Goal: Task Accomplishment & Management: Complete application form

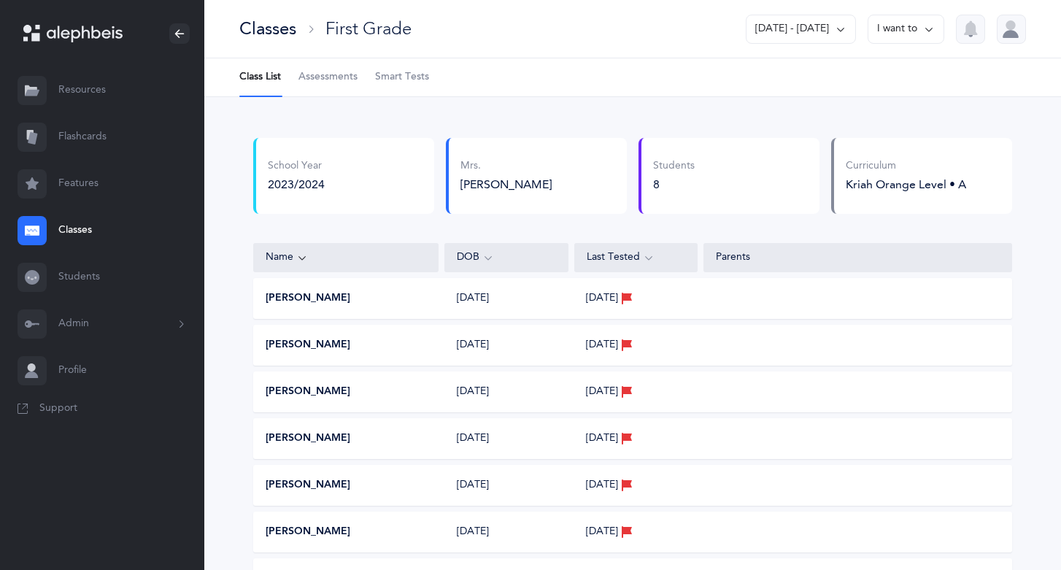
click at [843, 28] on icon at bounding box center [841, 29] width 12 height 16
click at [931, 28] on icon at bounding box center [929, 29] width 12 height 16
click at [63, 277] on link "Students" at bounding box center [102, 277] width 204 height 47
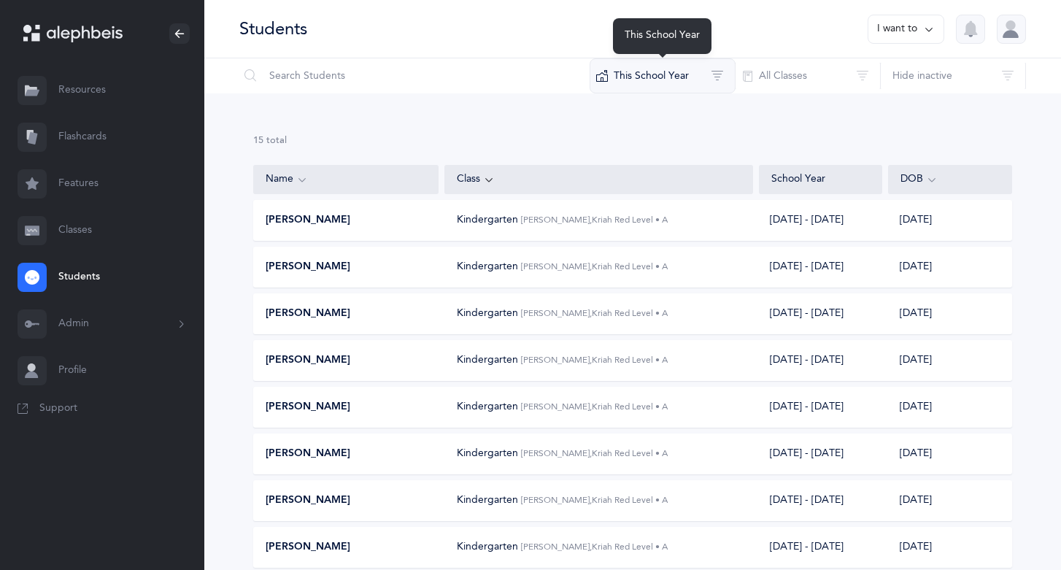
click at [719, 72] on button "This School Year" at bounding box center [663, 75] width 146 height 35
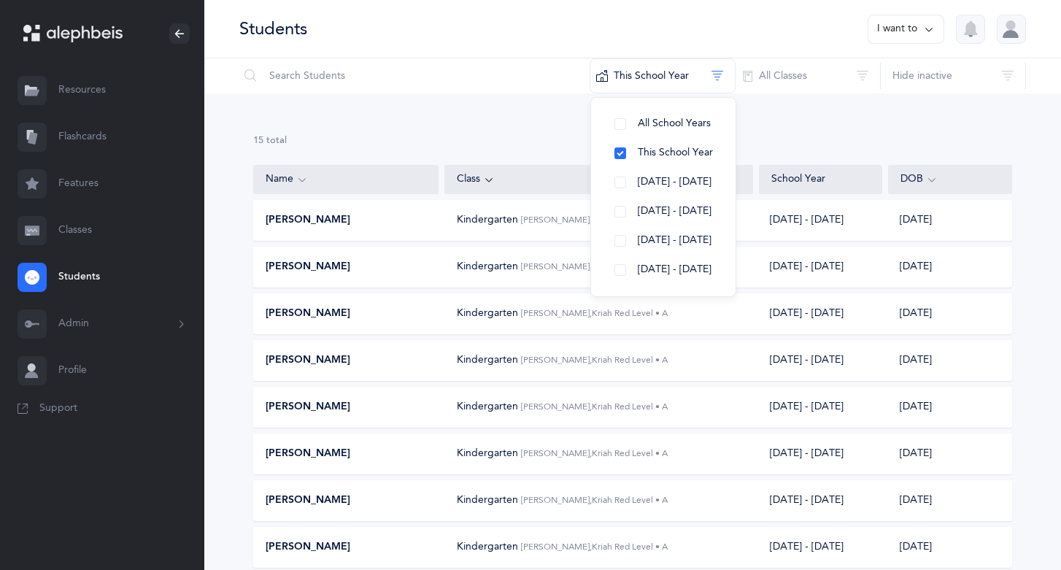
click at [771, 131] on div "15 results total Name Class School Year [GEOGRAPHIC_DATA][PERSON_NAME] [PERSON_…" at bounding box center [632, 526] width 857 height 866
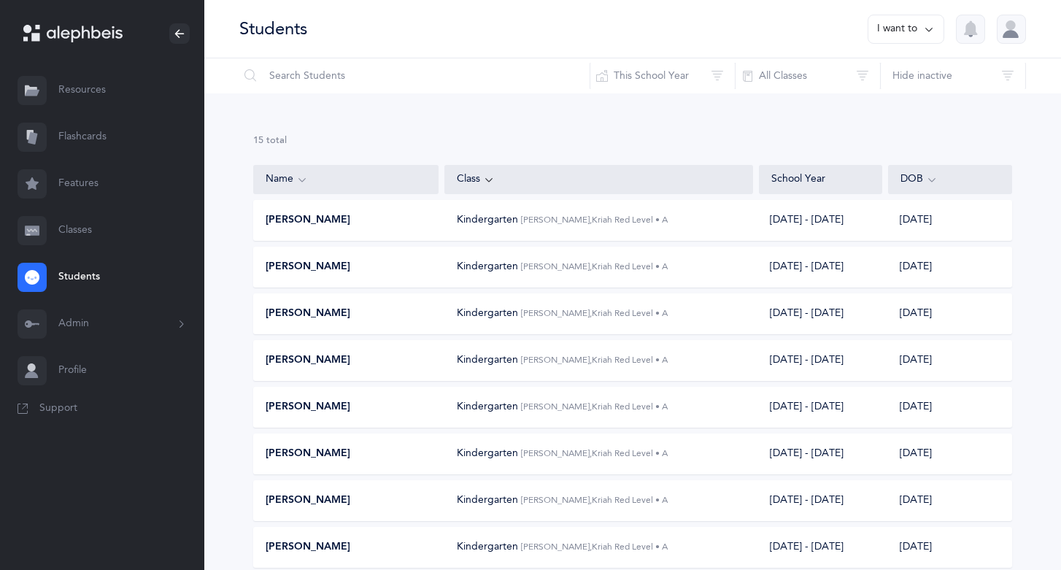
click at [1016, 31] on div at bounding box center [1011, 29] width 29 height 29
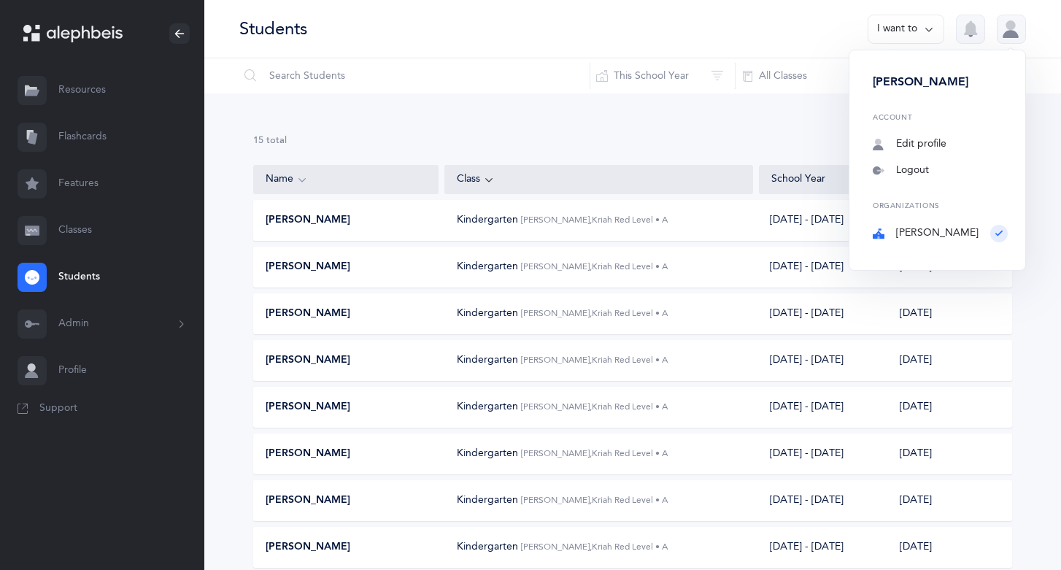
click at [946, 78] on div "[PERSON_NAME]" at bounding box center [940, 82] width 135 height 16
click at [941, 142] on link "Edit profile" at bounding box center [940, 144] width 135 height 15
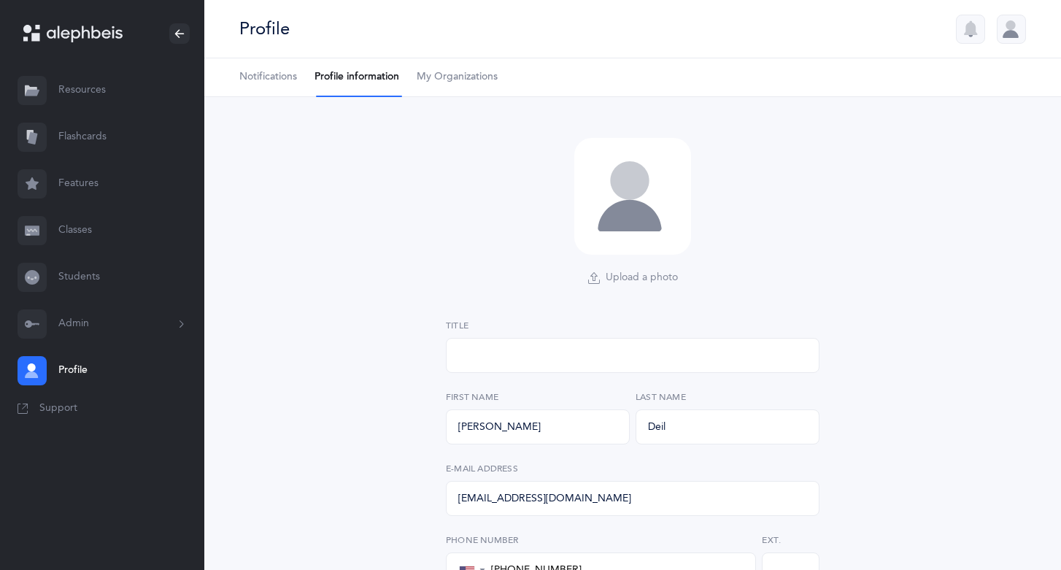
select select "4"
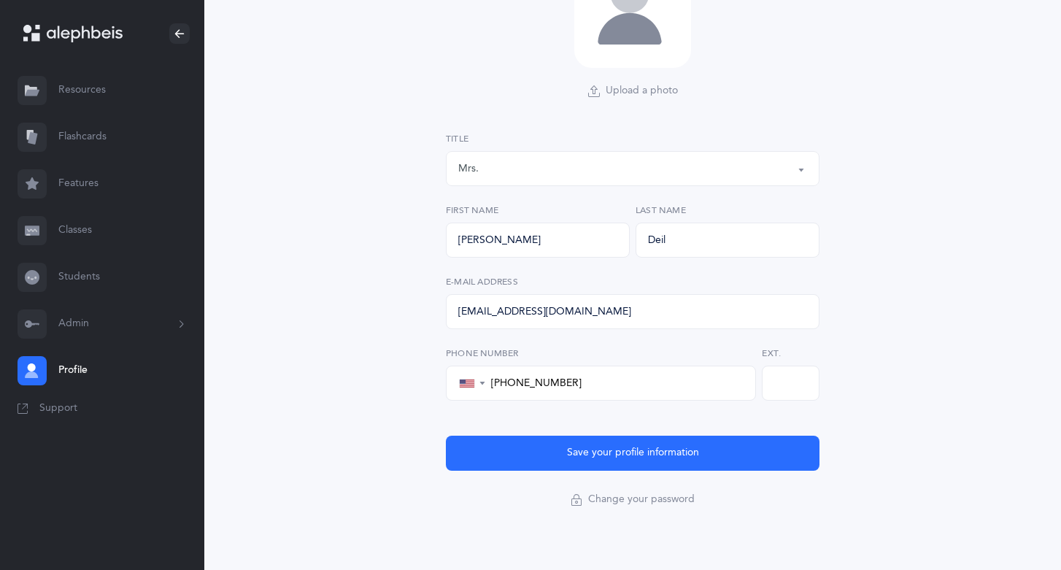
click at [617, 448] on button "Save your profile information" at bounding box center [633, 453] width 374 height 35
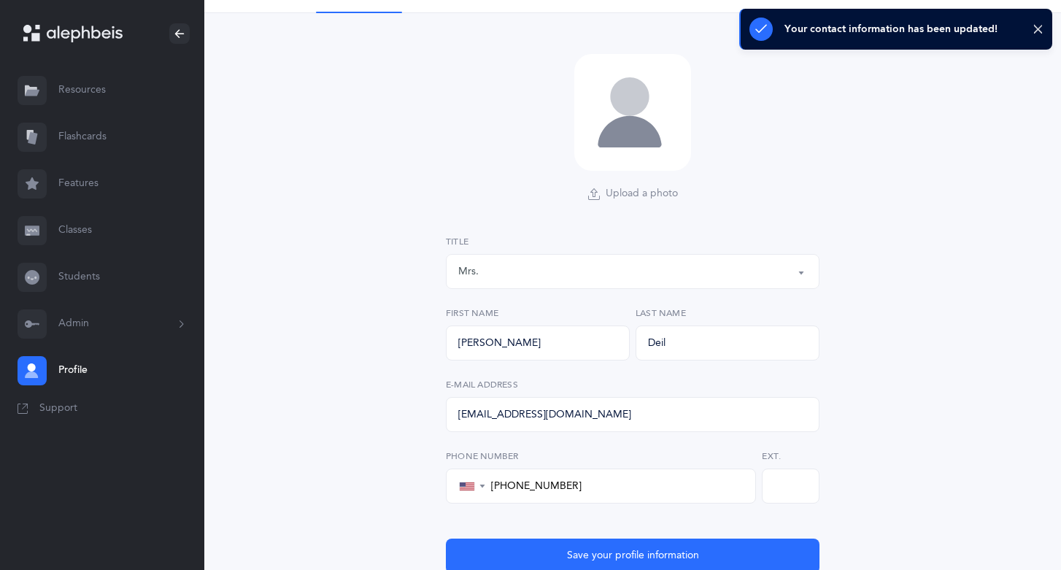
scroll to position [0, 0]
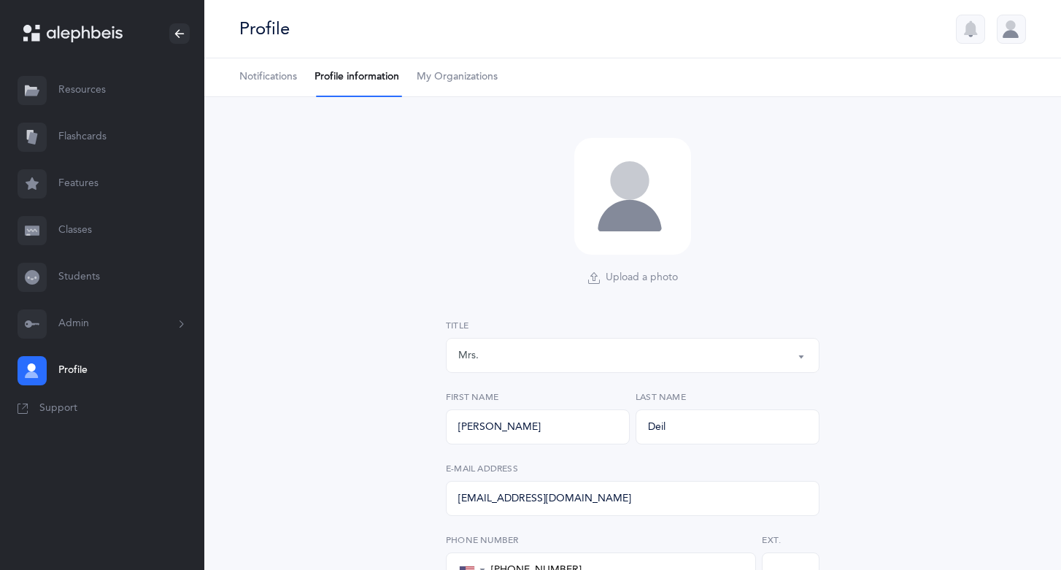
click at [454, 73] on span "My Organizations" at bounding box center [457, 77] width 81 height 15
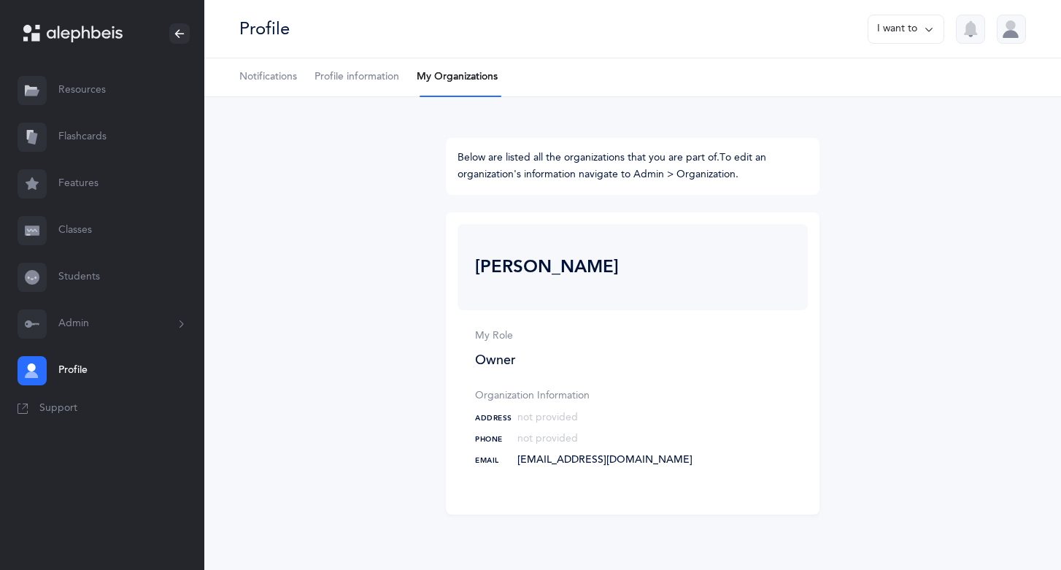
click at [927, 28] on icon at bounding box center [929, 29] width 12 height 16
click at [1006, 35] on div at bounding box center [1011, 29] width 29 height 29
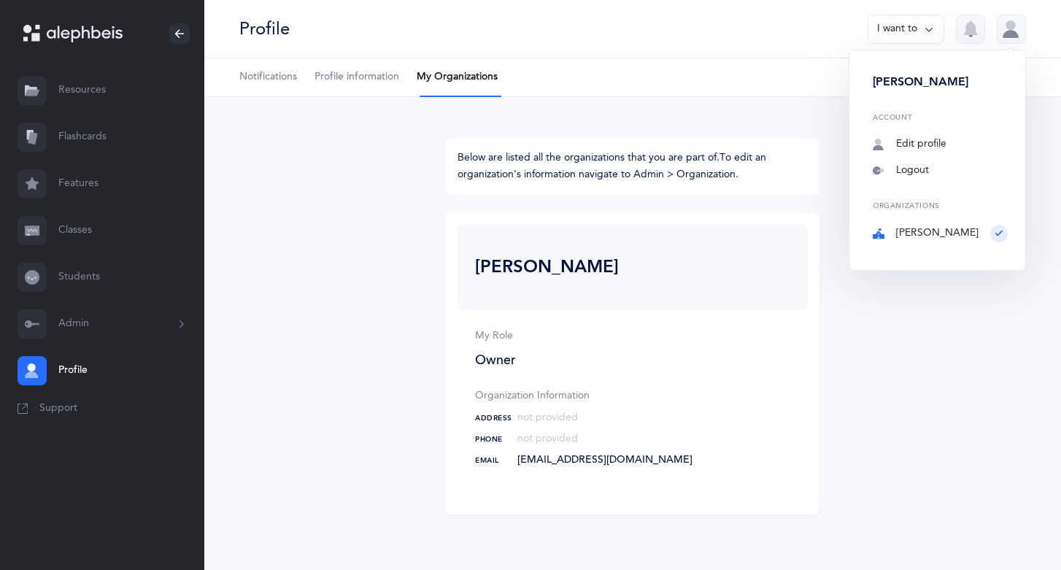
click at [50, 222] on link "Classes" at bounding box center [102, 230] width 204 height 47
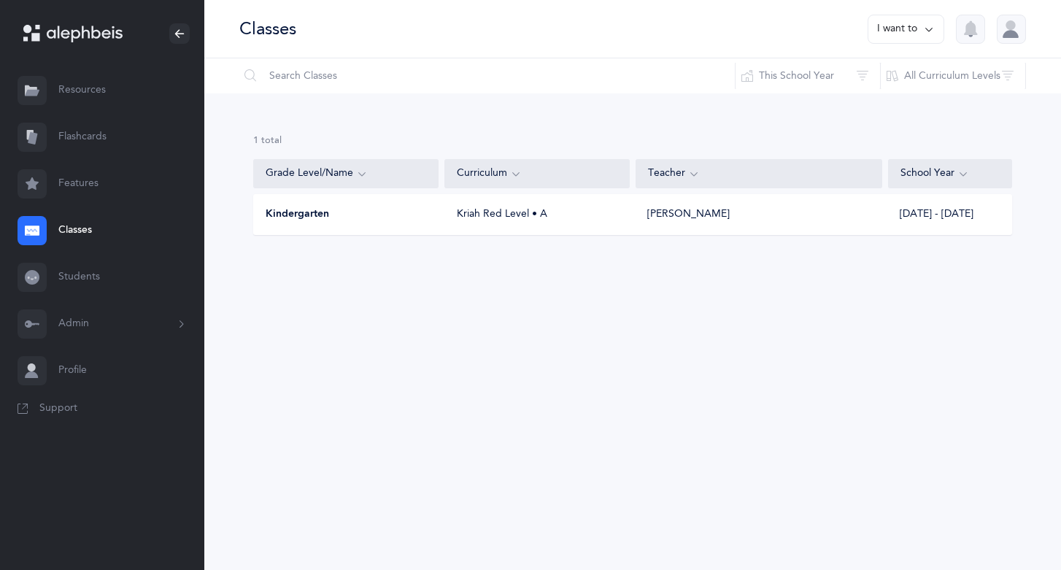
click at [928, 28] on icon at bounding box center [929, 29] width 12 height 16
click at [904, 99] on button "Add new" at bounding box center [891, 101] width 81 height 26
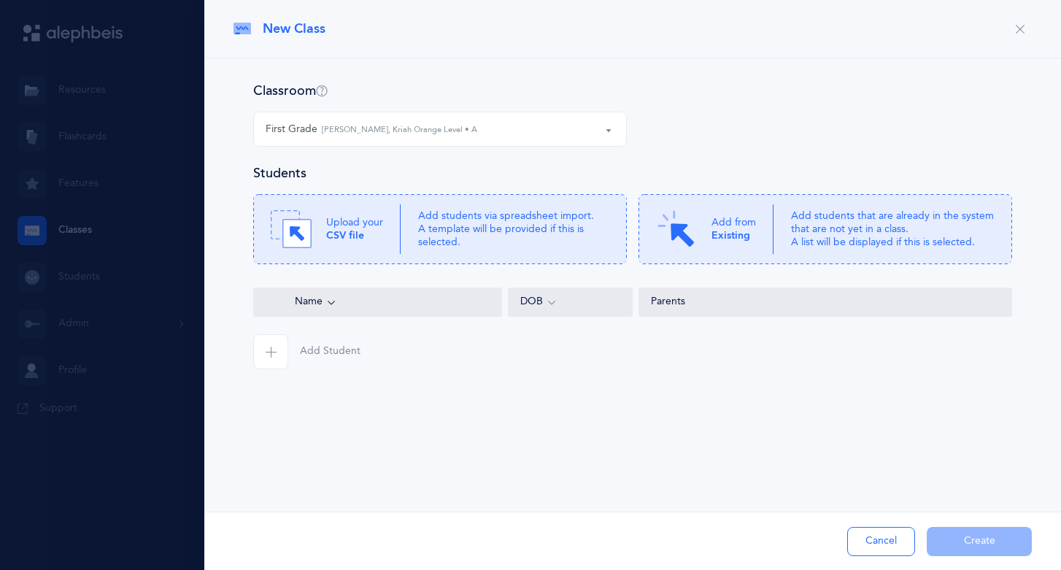
click at [584, 128] on div "First Grade [PERSON_NAME], Kriah Orange Level • A" at bounding box center [440, 129] width 349 height 25
click at [493, 184] on link "First Grade [PERSON_NAME], Kriah Orange Level • A" at bounding box center [440, 172] width 349 height 29
select select "380"
click at [521, 134] on div "First Grade [PERSON_NAME], Kriah Orange Level • A" at bounding box center [440, 129] width 349 height 25
click at [277, 354] on span "button" at bounding box center [270, 351] width 35 height 35
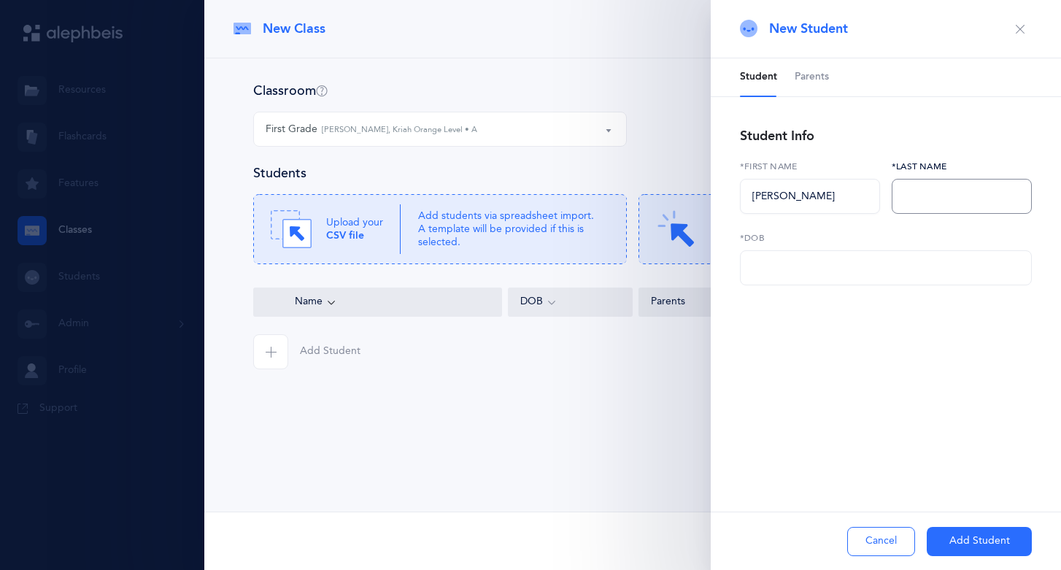
type input "[PERSON_NAME]"
type input "Arjang"
type input "[DATE]"
click at [951, 542] on button "Add Student" at bounding box center [979, 541] width 105 height 29
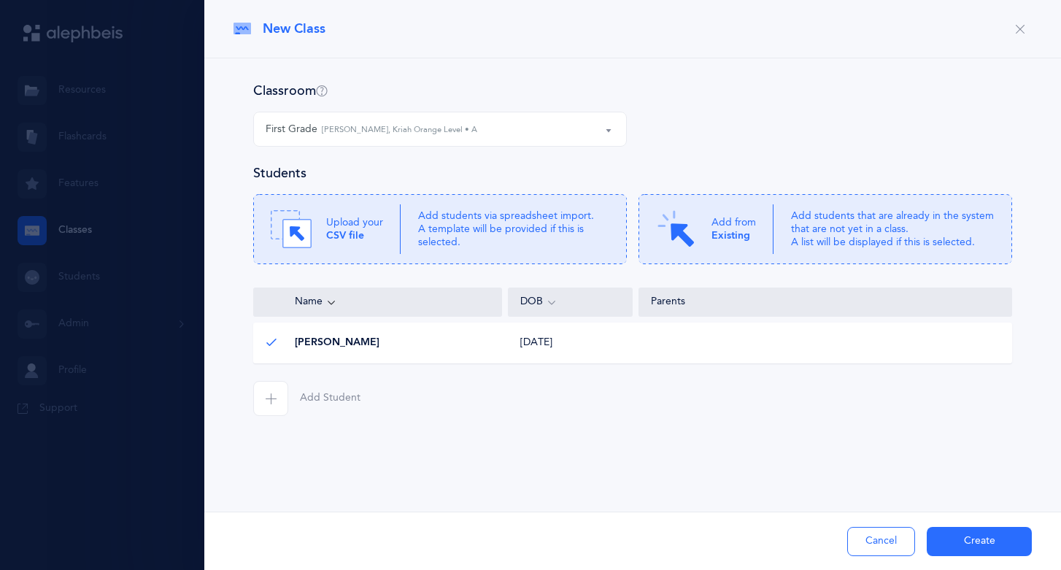
click at [267, 401] on icon "button" at bounding box center [271, 399] width 12 height 12
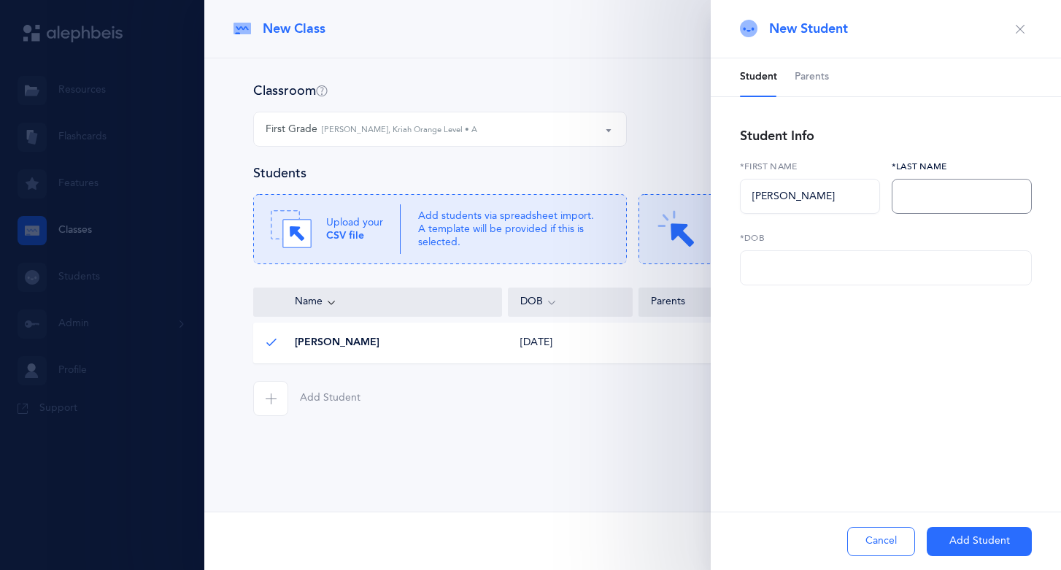
type input "[PERSON_NAME]"
type input "[DATE]"
click at [956, 543] on button "Add Student" at bounding box center [979, 541] width 105 height 29
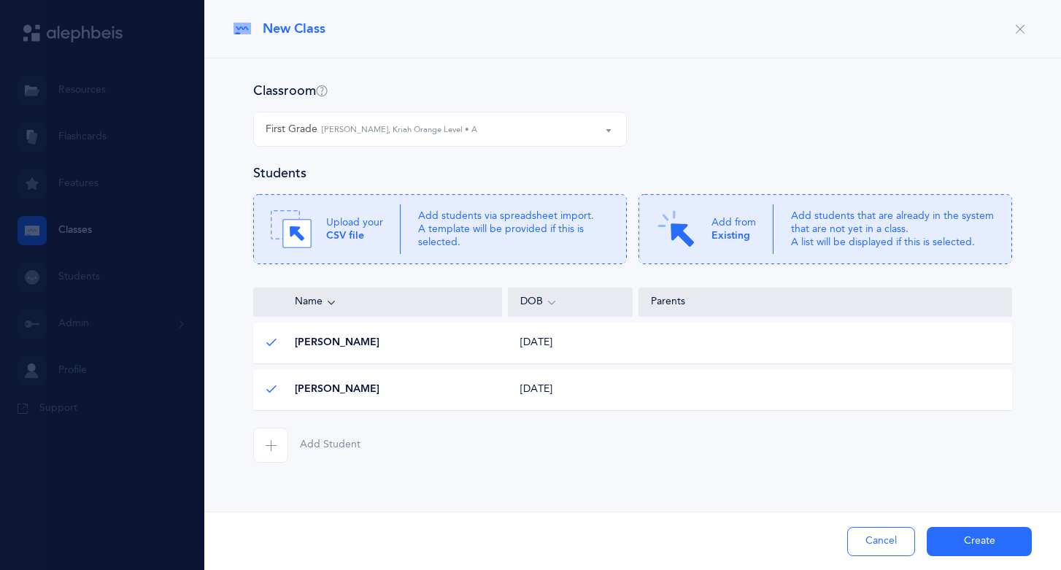
click at [273, 442] on icon "button" at bounding box center [271, 445] width 12 height 12
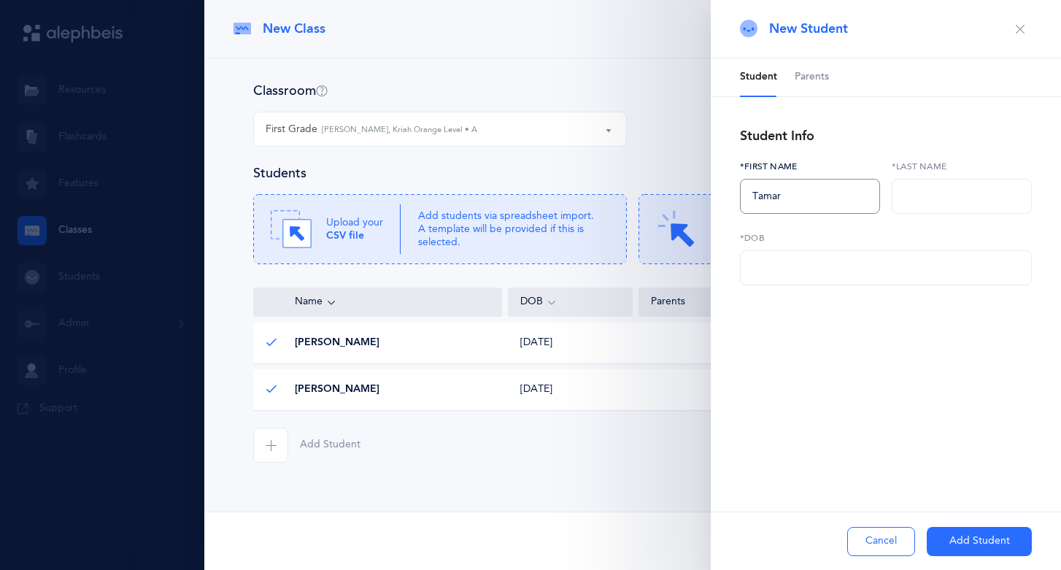
type input "Tamar"
type input "Bamshad"
type input "7M/DD/YYYY"
type input "[DATE]"
click at [942, 542] on button "Add Student" at bounding box center [979, 541] width 105 height 29
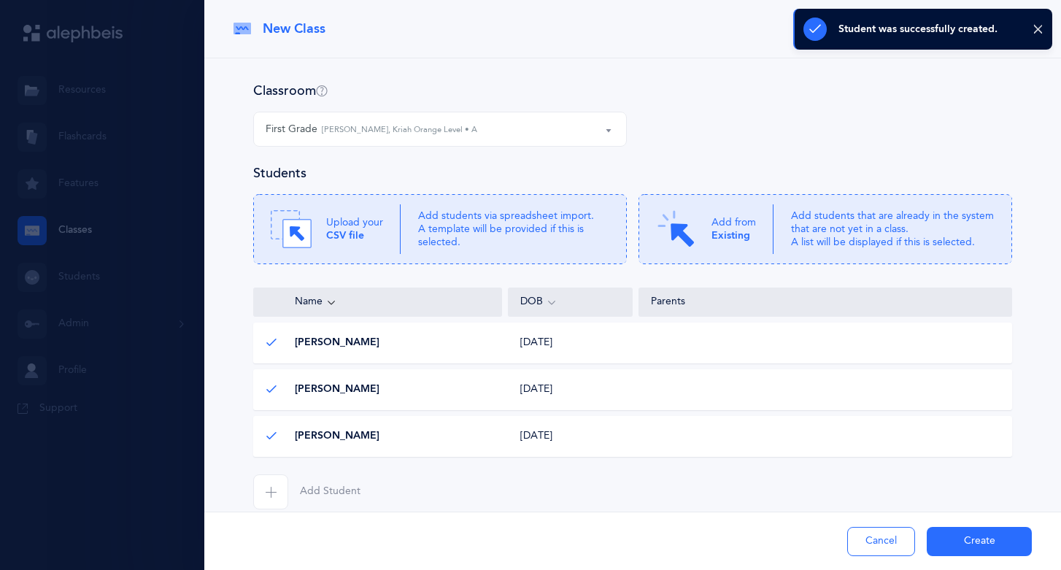
click at [269, 492] on icon "button" at bounding box center [271, 492] width 12 height 12
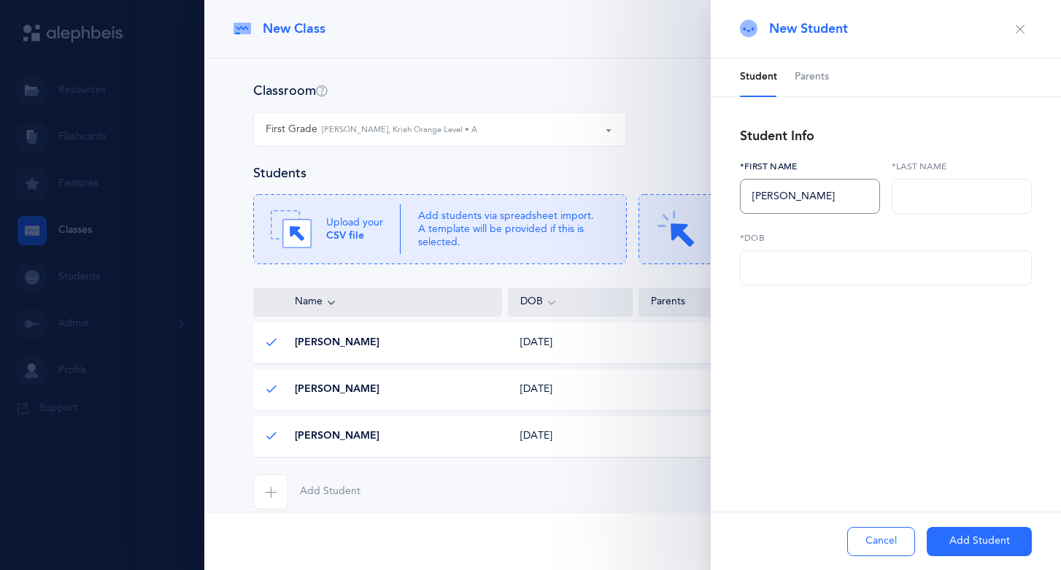
type input "[PERSON_NAME]"
type input "Bandarizadeh"
type input "M0/DD/YYYY"
type input "[DATE]"
click at [954, 539] on button "Add Student" at bounding box center [979, 541] width 105 height 29
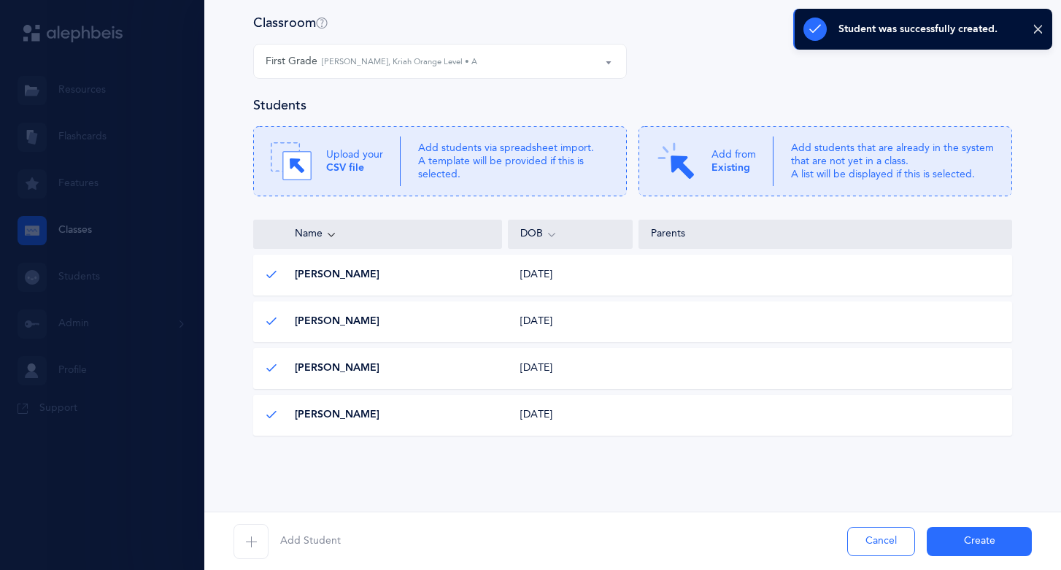
scroll to position [68, 0]
click at [255, 541] on icon "button" at bounding box center [251, 542] width 12 height 12
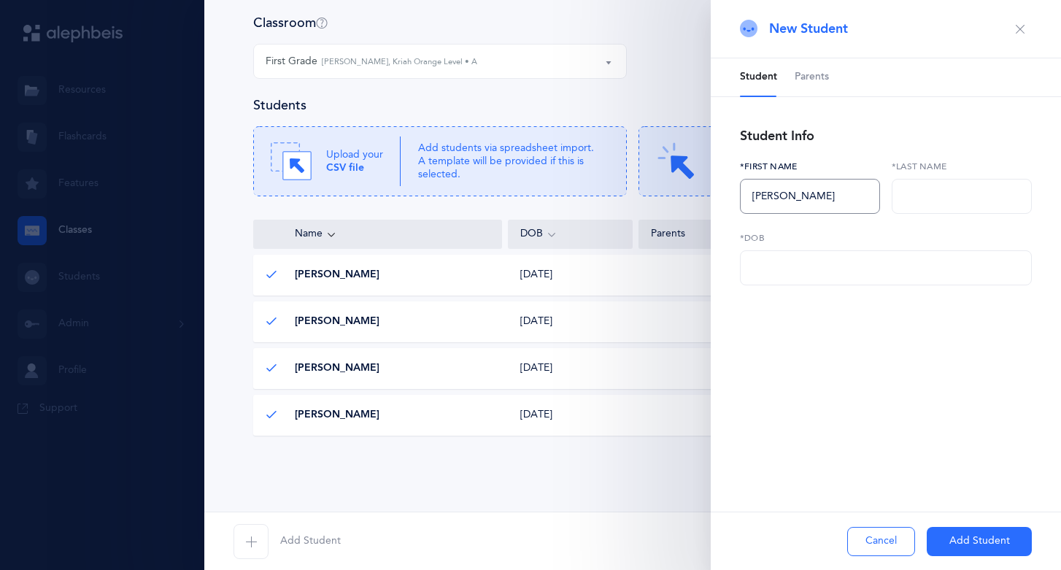
type input "[PERSON_NAME]"
type input "Baradarian"
click at [755, 266] on input "text" at bounding box center [886, 267] width 292 height 35
type input "[DATE]"
click at [937, 539] on button "Add Student" at bounding box center [979, 541] width 105 height 29
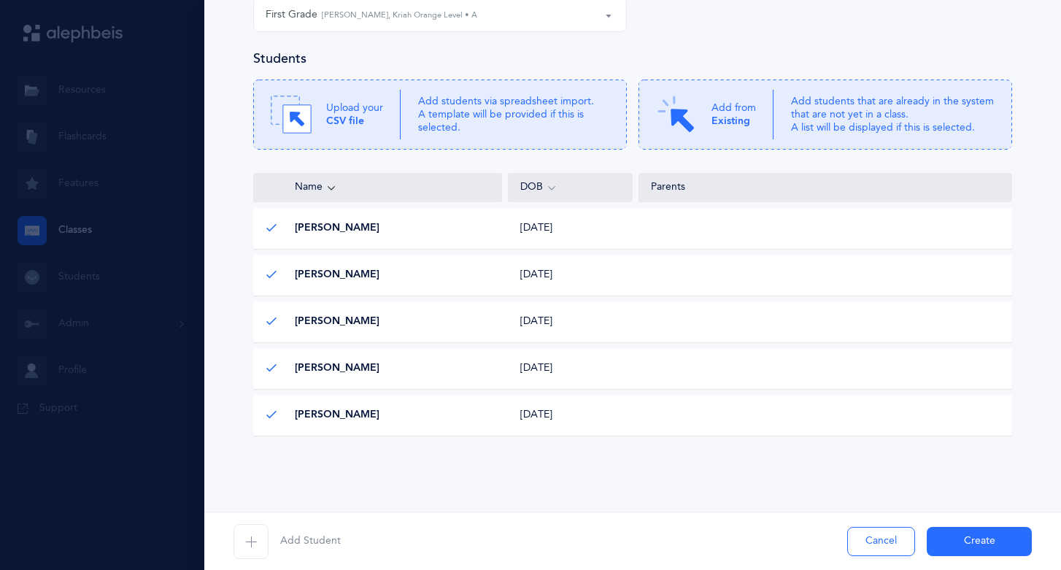
scroll to position [115, 0]
click at [255, 541] on icon "button" at bounding box center [251, 542] width 12 height 12
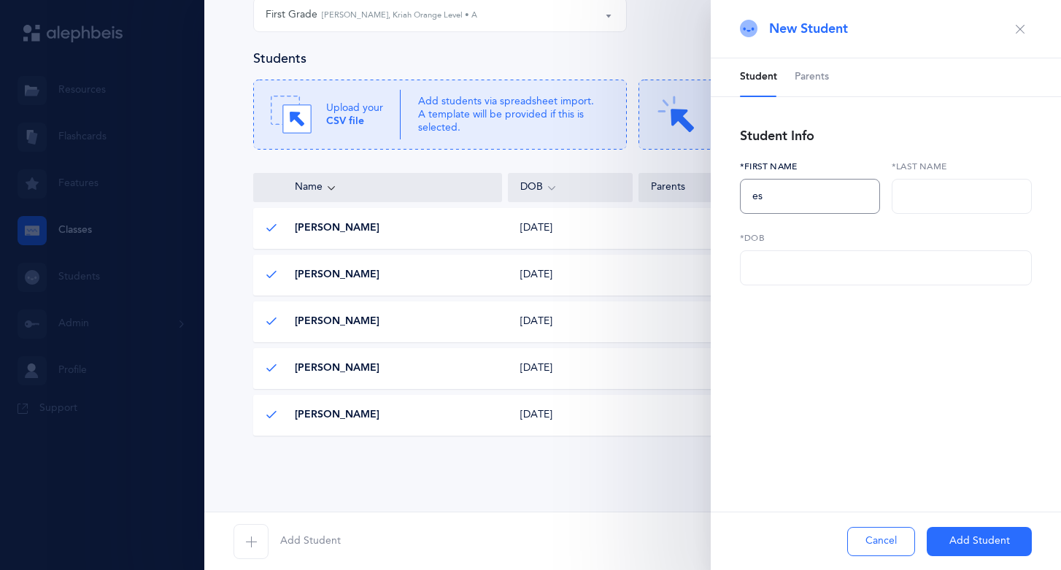
type input "e"
type input "Ester"
type input "Benasher"
type input "M0/DD/YYYY"
type input "[DATE]"
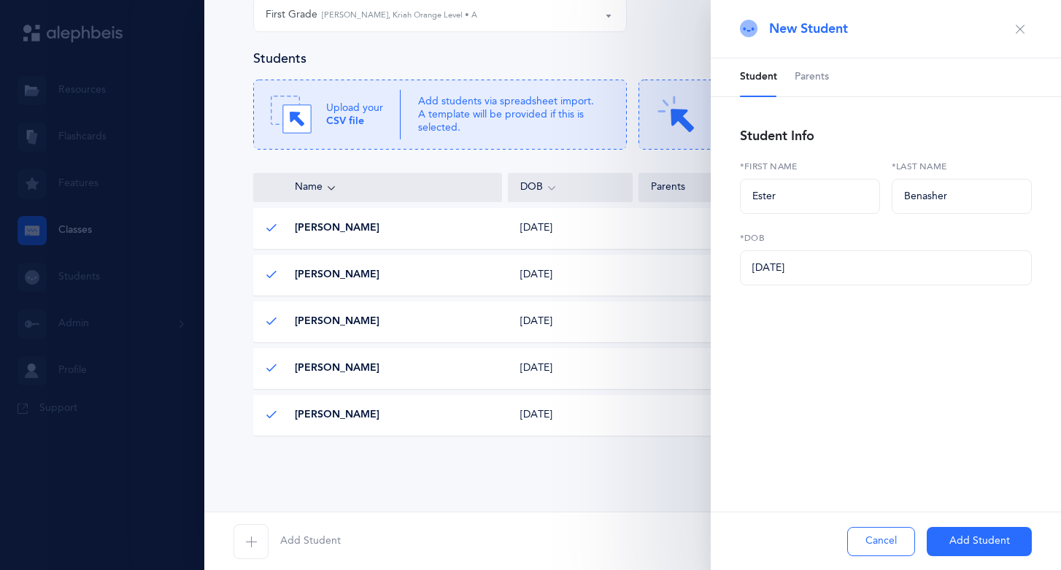
click at [944, 541] on button "Add Student" at bounding box center [979, 541] width 105 height 29
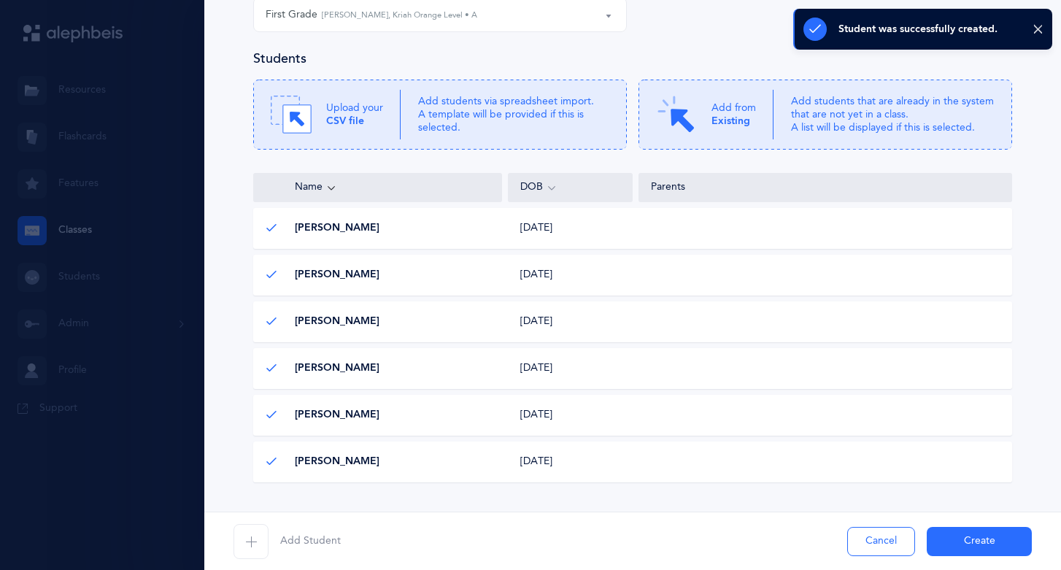
click at [253, 540] on icon "button" at bounding box center [251, 542] width 12 height 12
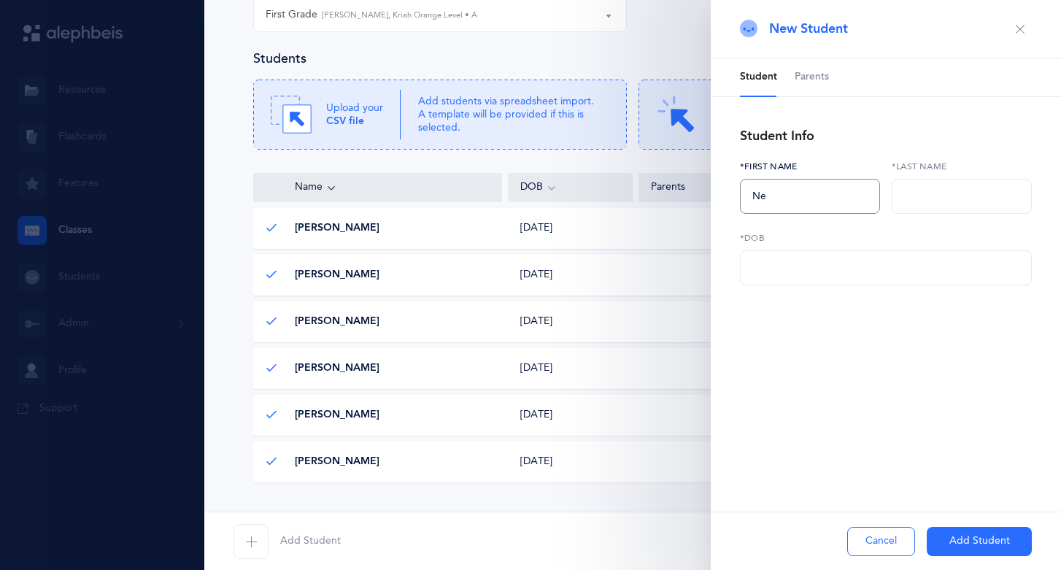
type input "N"
type input "m"
click at [877, 207] on input "Menucha Batsheva" at bounding box center [810, 196] width 140 height 35
type input "Menucha Batsheva"
type input "[PERSON_NAME]"
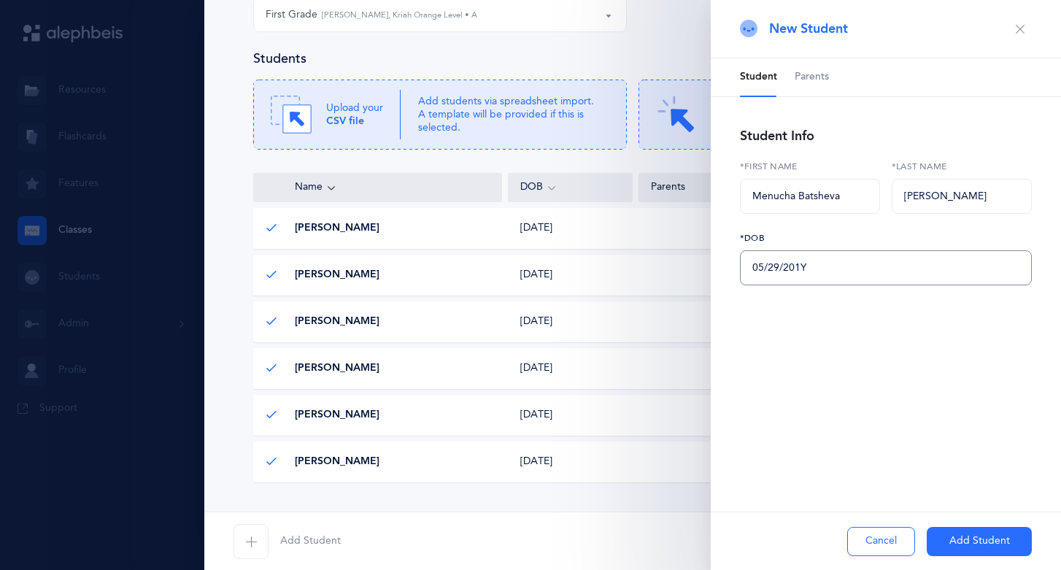
type input "[DATE]"
click at [943, 539] on button "Add Student" at bounding box center [979, 541] width 105 height 29
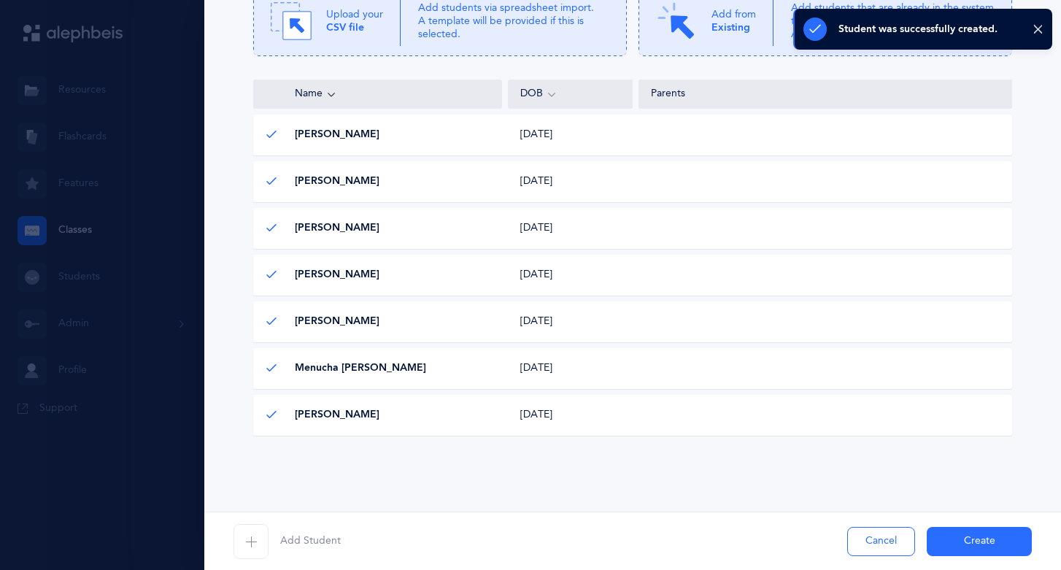
scroll to position [208, 0]
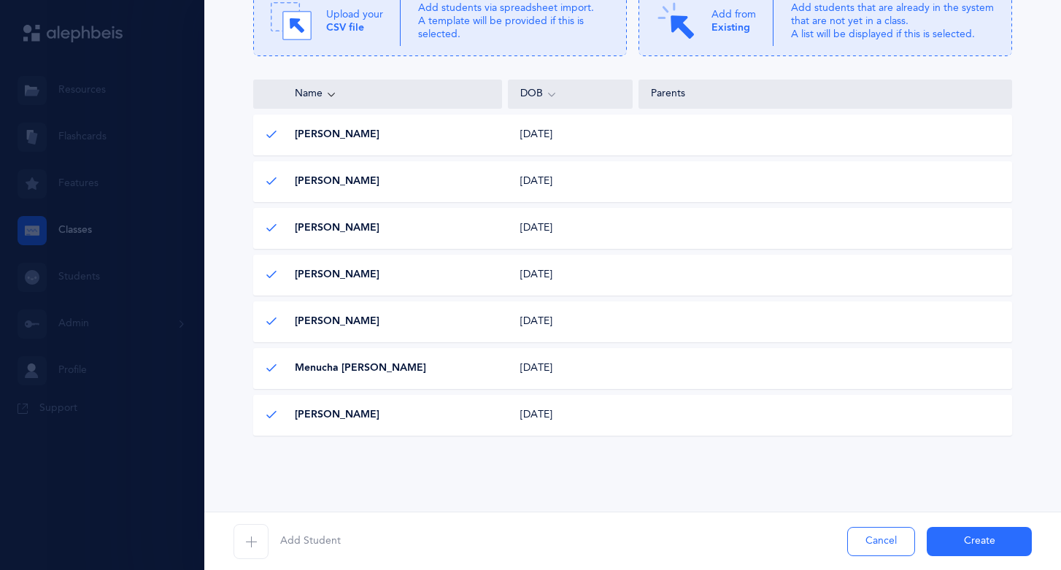
click at [254, 542] on icon "button" at bounding box center [251, 542] width 12 height 12
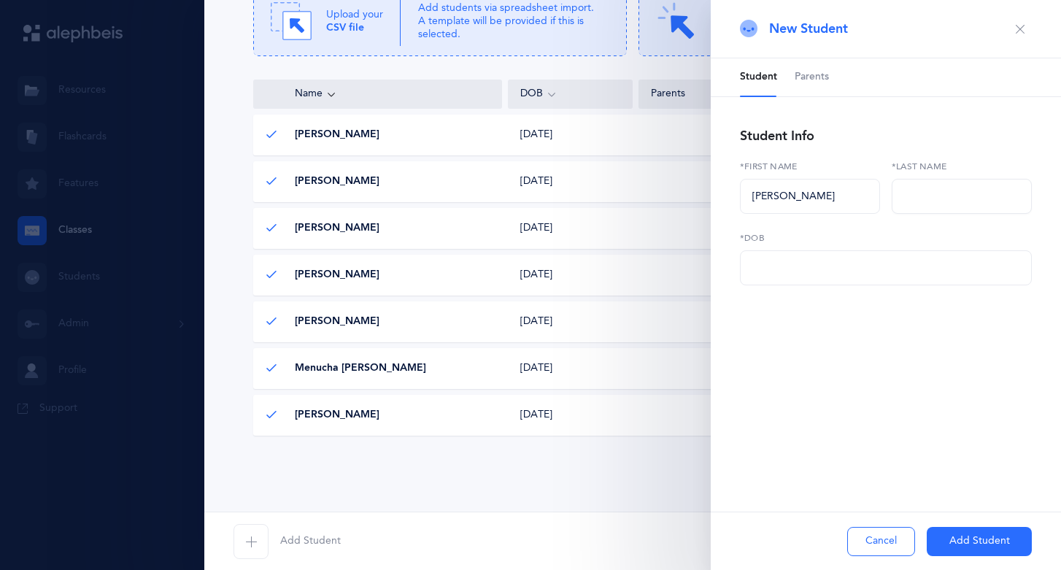
type input "[PERSON_NAME]"
type input "[DATE]"
click at [941, 538] on button "Add Student" at bounding box center [979, 541] width 105 height 29
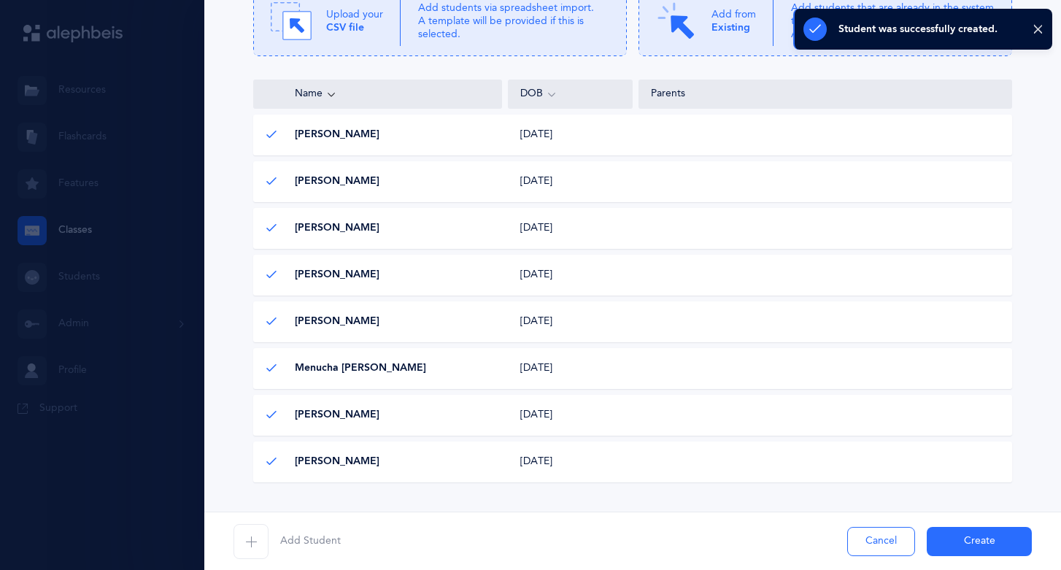
click at [250, 543] on icon "button" at bounding box center [251, 542] width 12 height 12
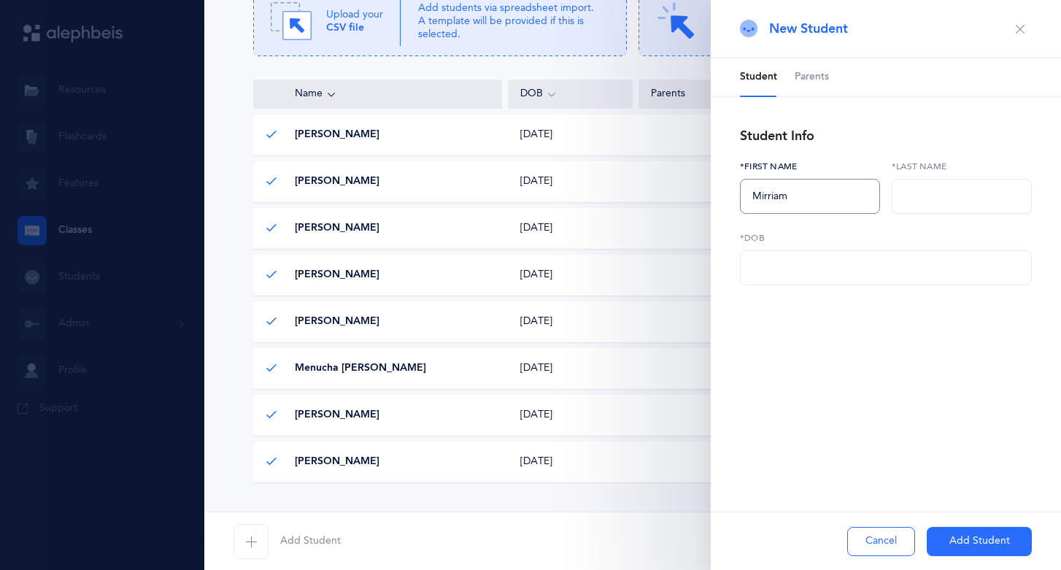
type input "Mirriam"
type input "h"
type input "j"
type input "h"
type input "J"
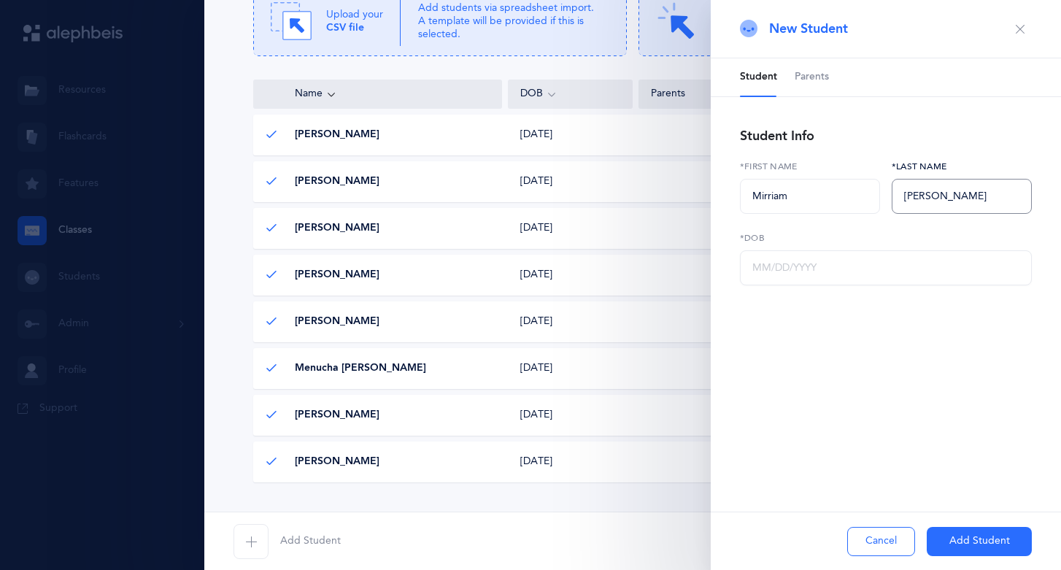
type input "[PERSON_NAME]"
type input "[DATE]"
click at [943, 539] on button "Add Student" at bounding box center [979, 541] width 105 height 29
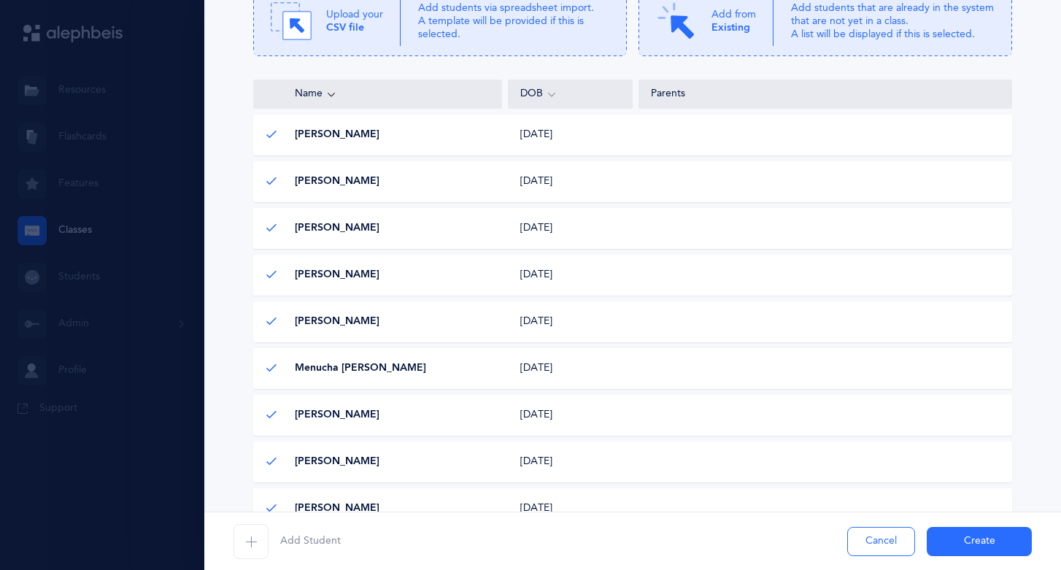
click at [250, 539] on icon "button" at bounding box center [251, 542] width 12 height 12
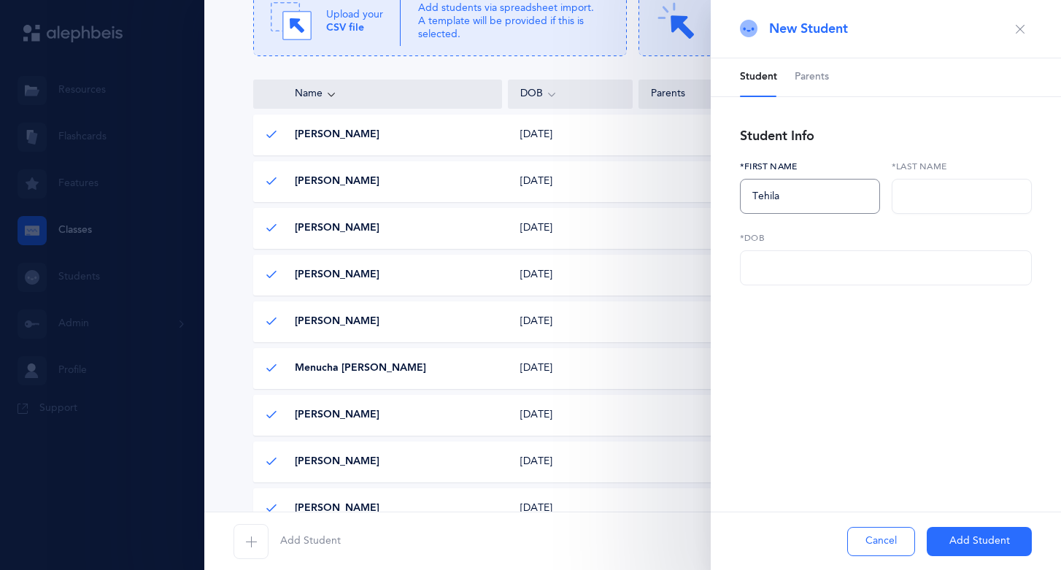
type input "Tehila"
type input "[PERSON_NAME]"
type input "[DATE]"
click at [951, 536] on button "Add Student" at bounding box center [979, 541] width 105 height 29
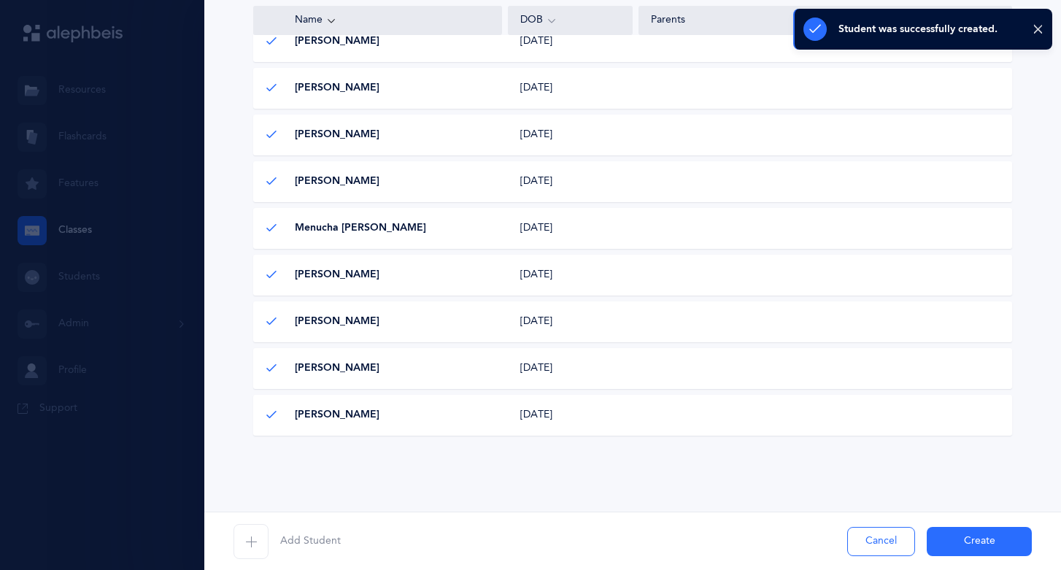
scroll to position [348, 0]
click at [253, 536] on icon "button" at bounding box center [251, 542] width 12 height 12
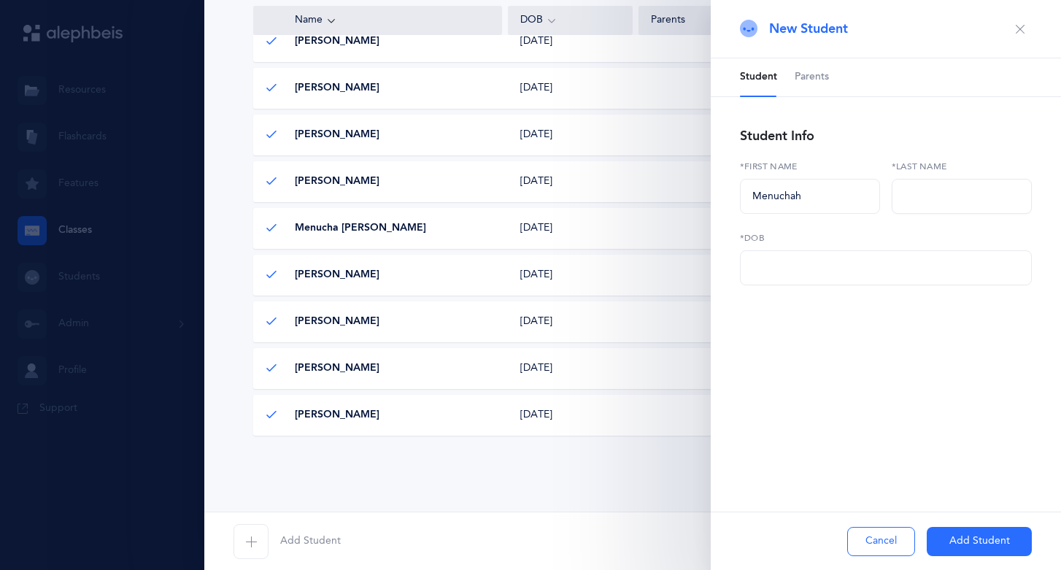
type input "Menuchah"
type input "Kavian"
type input "[DATE]"
click at [955, 536] on button "Add Student" at bounding box center [979, 541] width 105 height 29
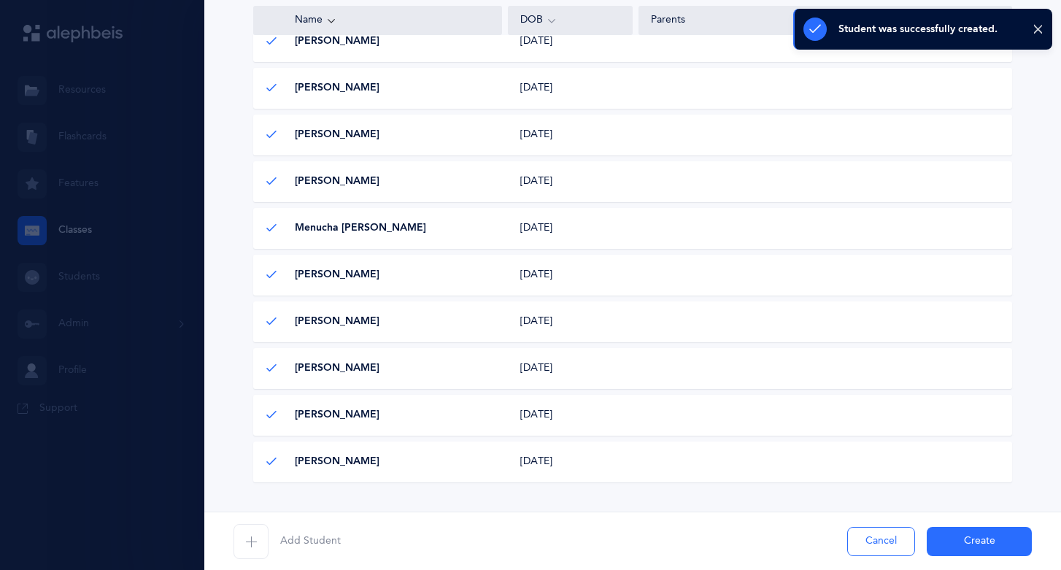
click at [250, 542] on icon "button" at bounding box center [251, 542] width 12 height 12
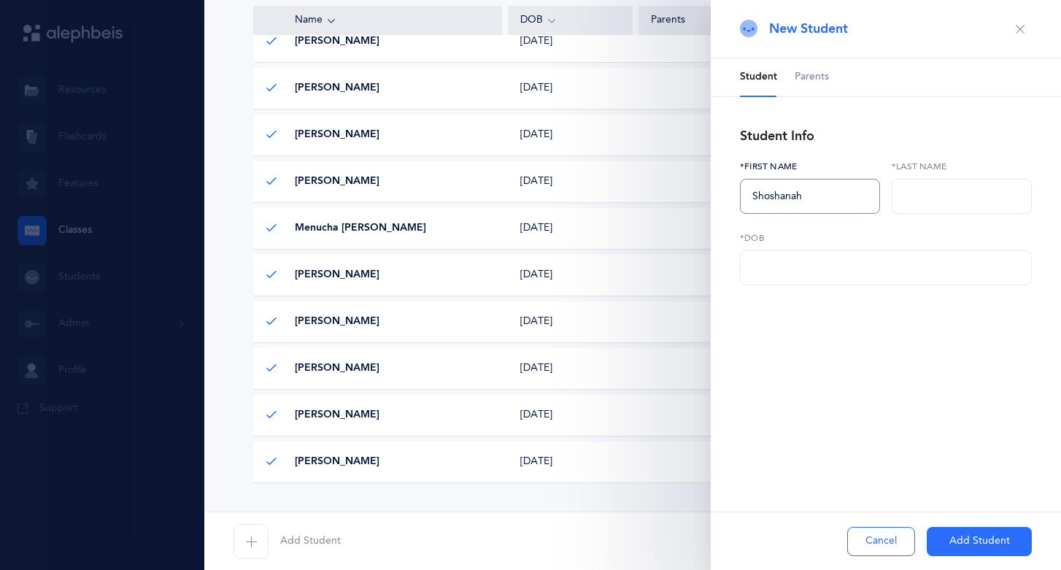
type input "Shoshanah"
type input "Khodadadian"
type input "[DATE]"
click at [953, 534] on button "Add Student" at bounding box center [979, 541] width 105 height 29
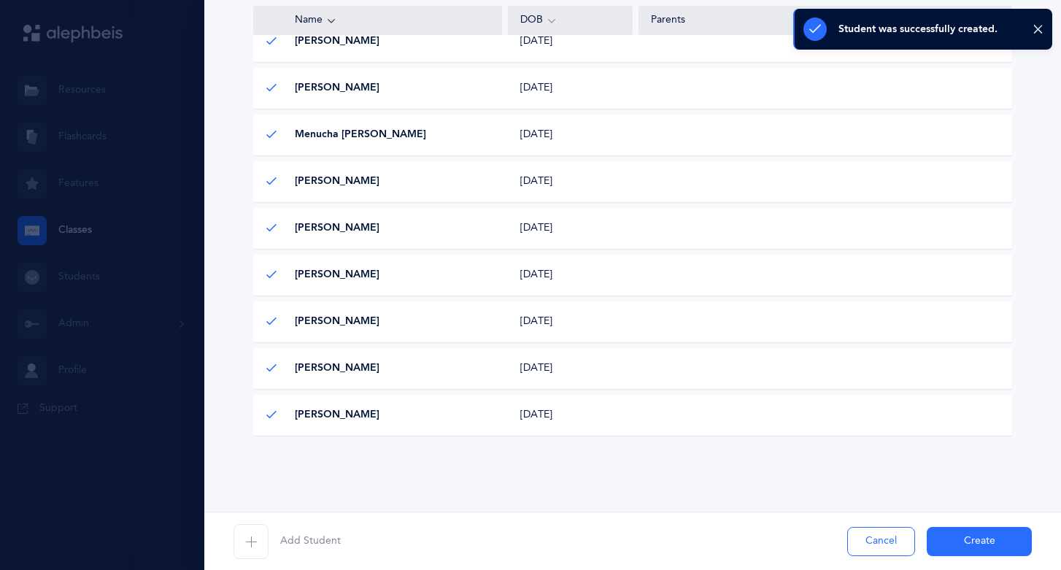
scroll to position [442, 0]
click at [255, 538] on icon "button" at bounding box center [251, 542] width 12 height 12
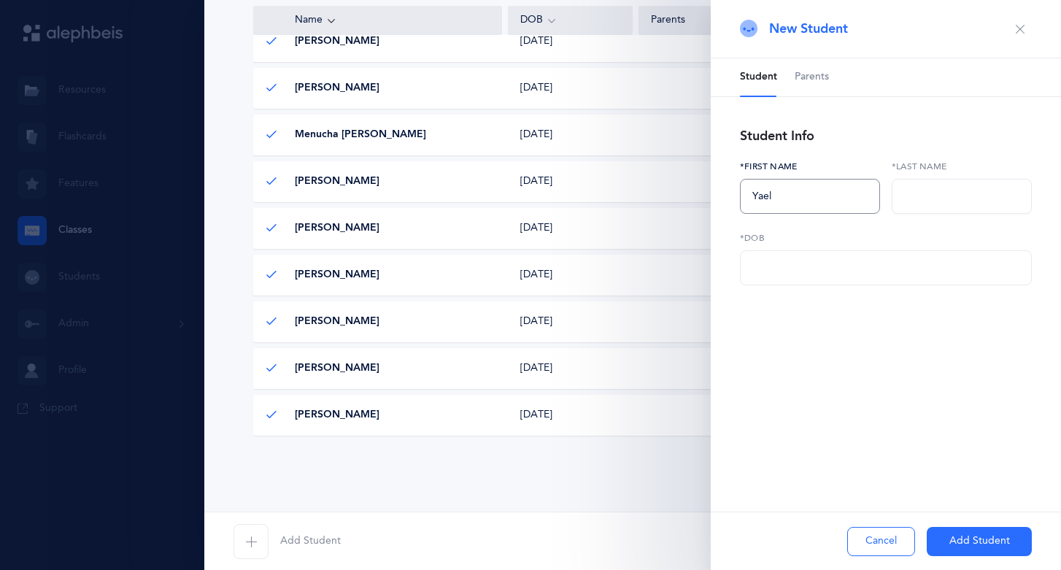
type input "Yael"
type input "Kohanfars"
type input "[DATE]"
click at [938, 538] on button "Add Student" at bounding box center [979, 541] width 105 height 29
